Goal: Task Accomplishment & Management: Use online tool/utility

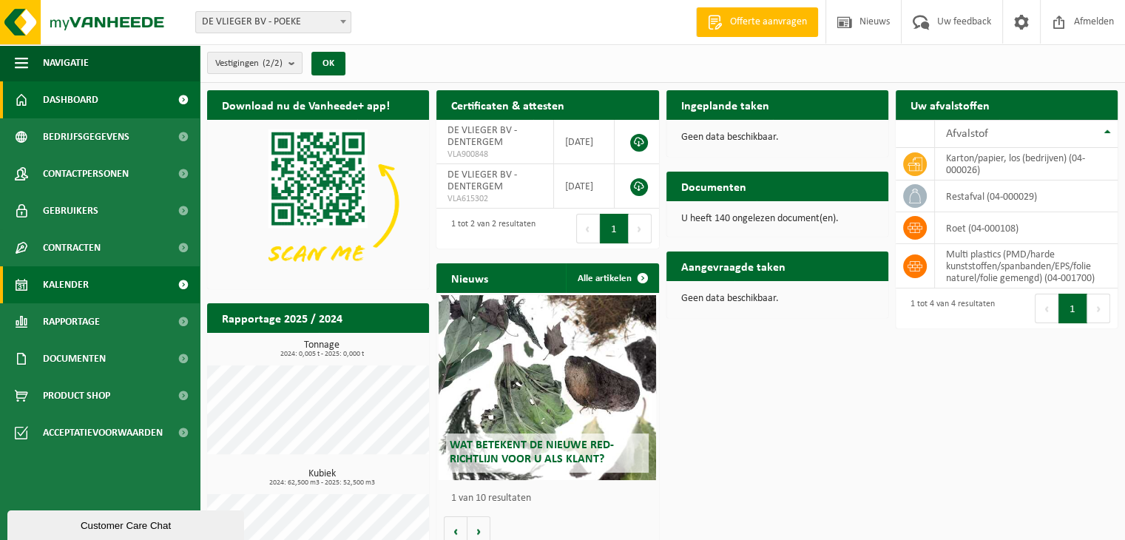
click at [75, 293] on span "Kalender" at bounding box center [66, 284] width 46 height 37
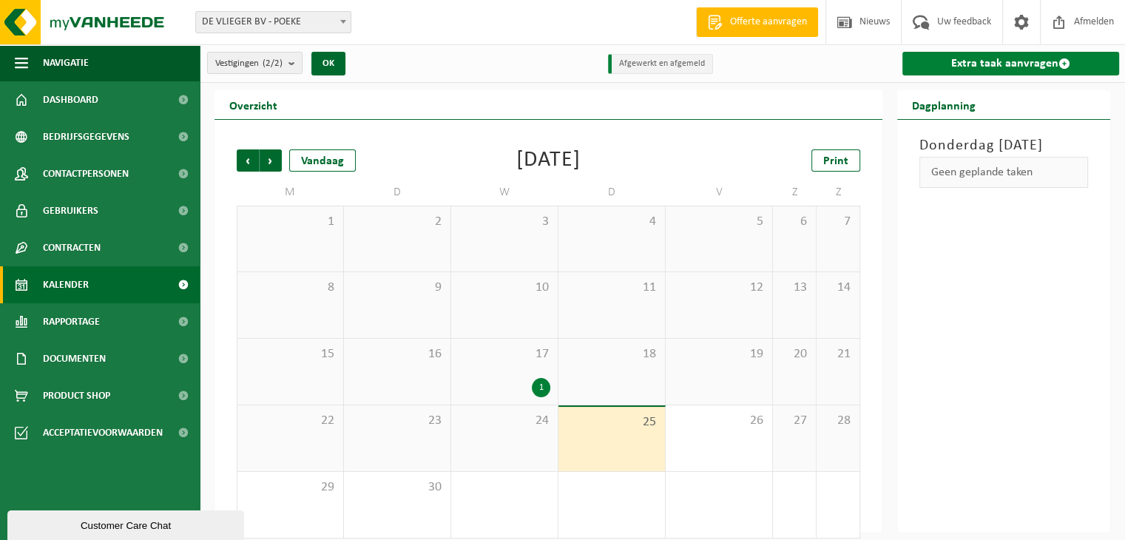
click at [1003, 70] on link "Extra taak aanvragen" at bounding box center [1010, 64] width 217 height 24
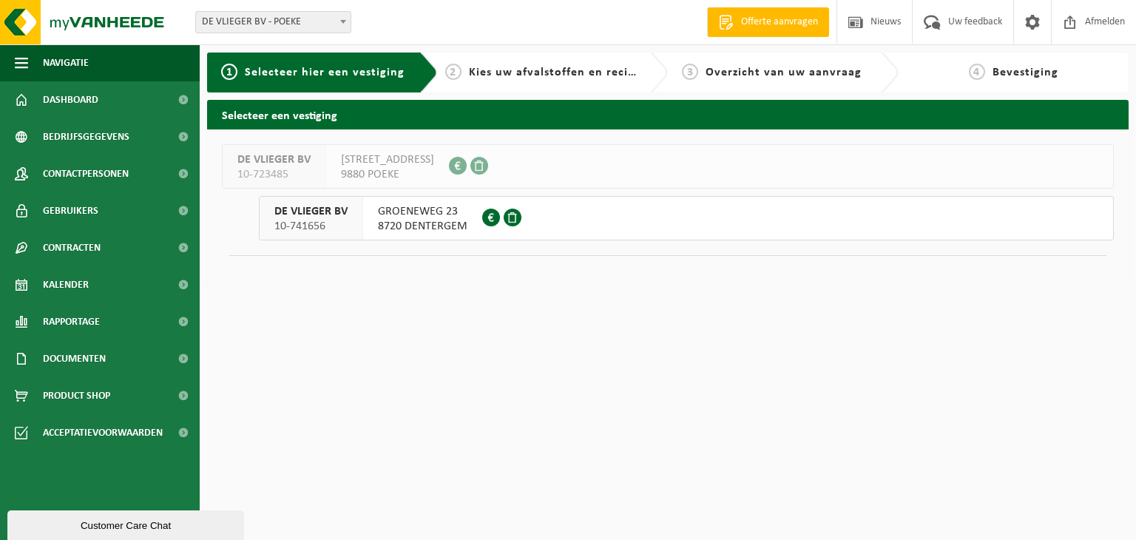
click at [422, 217] on span "GROENEWEG 23" at bounding box center [423, 211] width 90 height 15
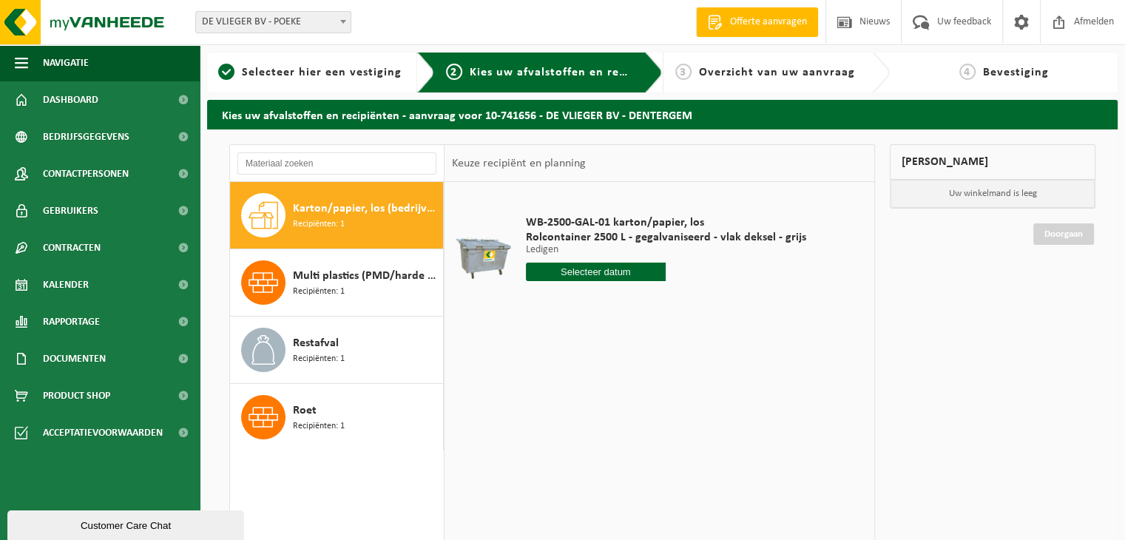
click at [331, 212] on span "Karton/papier, los (bedrijven)" at bounding box center [366, 209] width 146 height 18
click at [641, 267] on input "text" at bounding box center [596, 272] width 141 height 18
click at [914, 344] on div "Mijn winkelmand Uw winkelmand is leeg Doorgaan" at bounding box center [992, 403] width 220 height 519
